Goal: Task Accomplishment & Management: Use online tool/utility

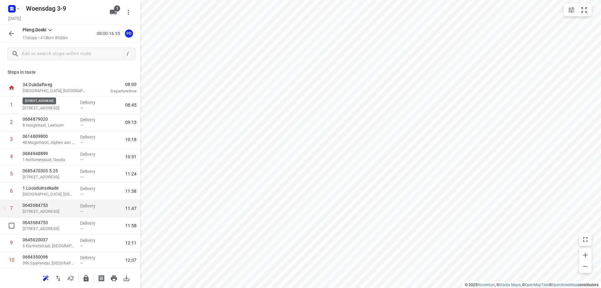
scroll to position [139, 0]
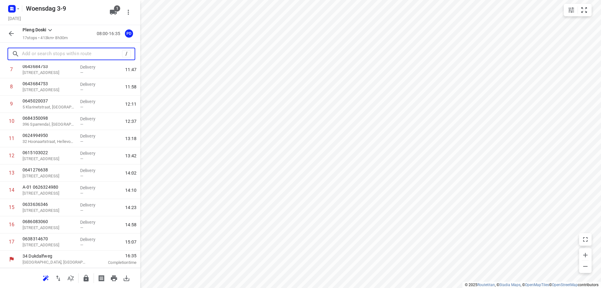
click at [66, 54] on input "text" at bounding box center [72, 54] width 100 height 10
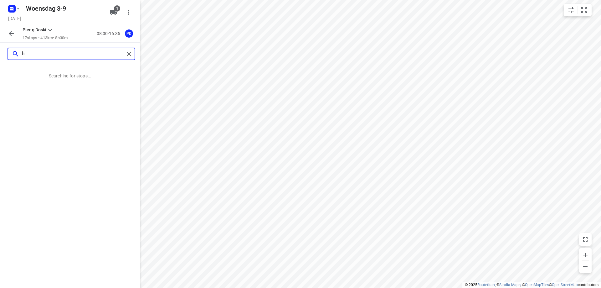
scroll to position [0, 0]
type input "hoefkade 1246"
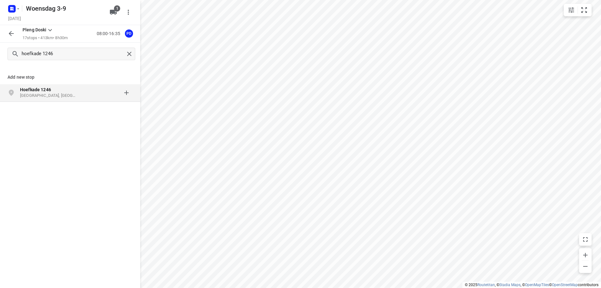
click at [91, 90] on div at bounding box center [108, 92] width 49 height 13
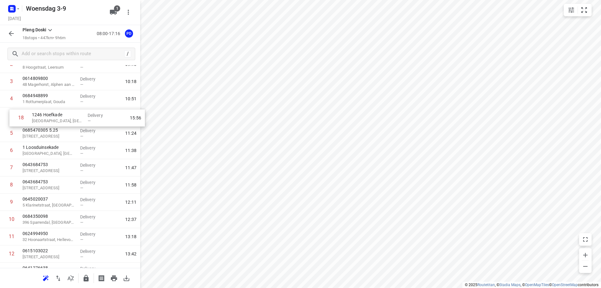
scroll to position [57, 0]
drag, startPoint x: 80, startPoint y: 248, endPoint x: 89, endPoint y: 156, distance: 93.1
click at [89, 156] on div "1 0648241370 42 Schaerweijdelaan, Zeist Delivery — 08:45 2 0684879020 8 Hoogstr…" at bounding box center [70, 195] width 140 height 310
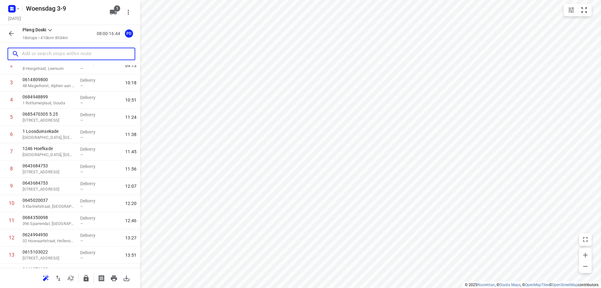
click at [51, 52] on input "text" at bounding box center [78, 54] width 113 height 10
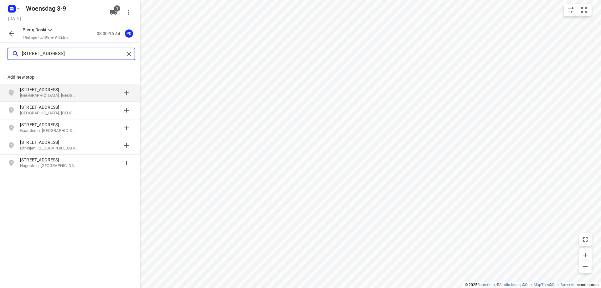
type input "[STREET_ADDRESS]"
click at [65, 94] on p "[GEOGRAPHIC_DATA], [GEOGRAPHIC_DATA]" at bounding box center [49, 96] width 58 height 6
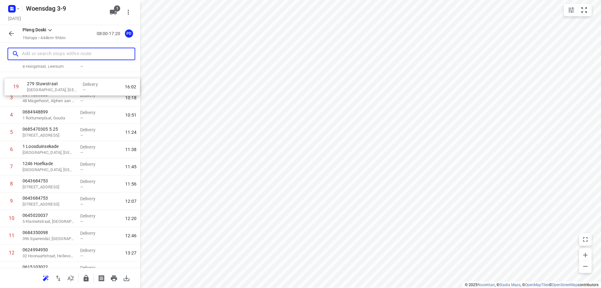
scroll to position [42, 0]
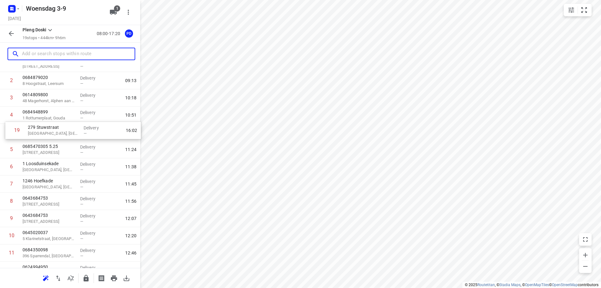
drag, startPoint x: 44, startPoint y: 244, endPoint x: 49, endPoint y: 130, distance: 113.7
click at [49, 130] on div "1 0648241370 42 Schaerweijdelaan, Zeist Delivery — 08:45 2 0684879020 8 Hoogstr…" at bounding box center [70, 218] width 140 height 327
click at [73, 137] on p "[GEOGRAPHIC_DATA], [GEOGRAPHIC_DATA]" at bounding box center [49, 135] width 53 height 6
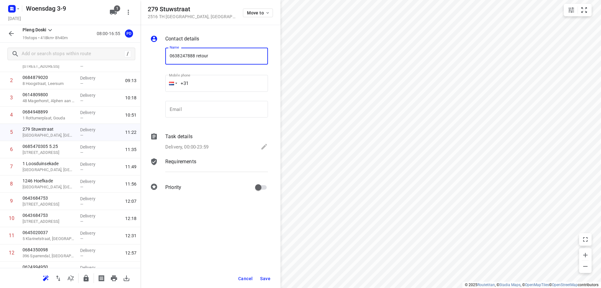
type input "0638247888 retour"
click at [264, 276] on span "Save" at bounding box center [265, 278] width 10 height 5
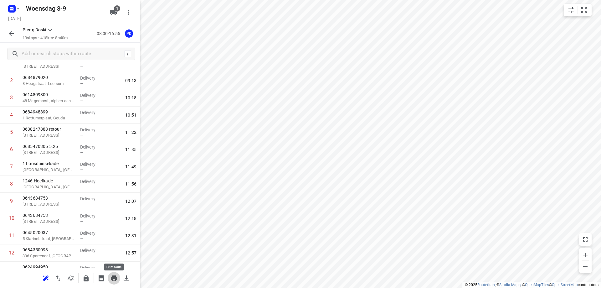
click at [111, 278] on icon "button" at bounding box center [114, 278] width 6 height 6
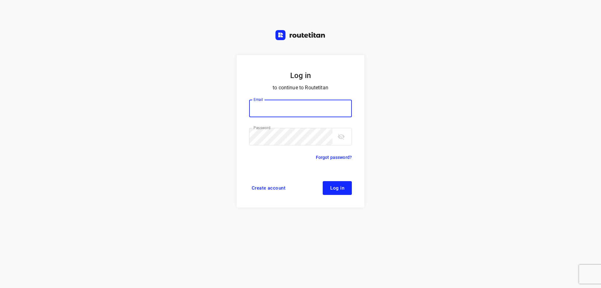
type input "plengtransport@hotmail.com"
click at [340, 186] on span "Log in" at bounding box center [337, 187] width 14 height 5
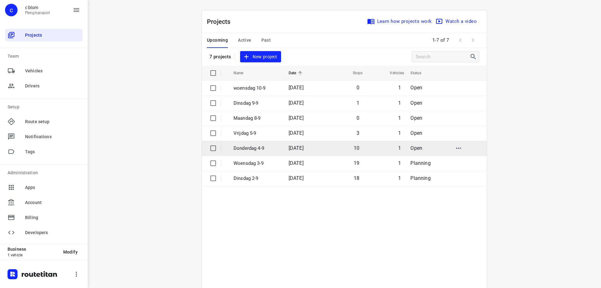
click at [288, 143] on td "04 Sep 2025" at bounding box center [303, 147] width 40 height 15
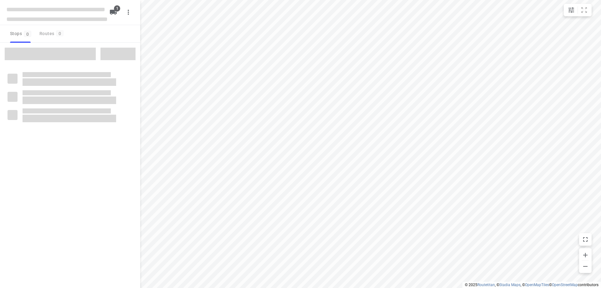
type input "distance"
